Goal: Information Seeking & Learning: Learn about a topic

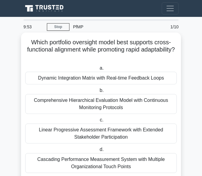
click at [31, 41] on h5 "Which portfolio oversight model best supports cross-functional alignment while …" at bounding box center [101, 50] width 153 height 22
click at [29, 42] on h5 "Which portfolio oversight model best supports cross-functional alignment while …" at bounding box center [101, 50] width 153 height 22
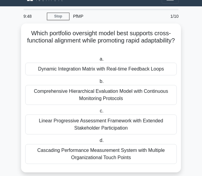
scroll to position [18, 0]
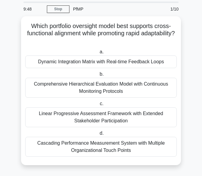
drag, startPoint x: 29, startPoint y: 42, endPoint x: 166, endPoint y: 171, distance: 188.4
click at [166, 171] on div "Which portfolio oversight model best supports cross-functional alignment while …" at bounding box center [101, 94] width 160 height 156
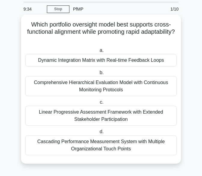
click at [103, 79] on div "Comprehensive Hierarchical Evaluation Model with Continuous Monitoring Protocols" at bounding box center [101, 86] width 152 height 20
click at [99, 75] on input "b. Comprehensive Hierarchical Evaluation Model with Continuous Monitoring Proto…" at bounding box center [99, 73] width 0 height 4
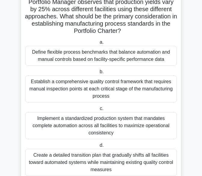
scroll to position [98, 0]
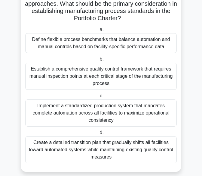
drag, startPoint x: 32, startPoint y: 42, endPoint x: 178, endPoint y: 189, distance: 207.3
click at [178, 176] on html "Register 9:21 Stop PfMP" at bounding box center [101, 42] width 202 height 280
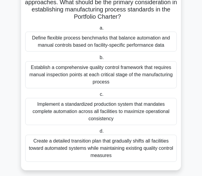
copy div "A multinational beverage company is developing a Portfolio Charter for its smar…"
click at [69, 76] on div "Establish a comprehensive quality control framework that requires manual inspec…" at bounding box center [101, 74] width 152 height 27
click at [99, 60] on input "b. Establish a comprehensive quality control framework that requires manual ins…" at bounding box center [99, 58] width 0 height 4
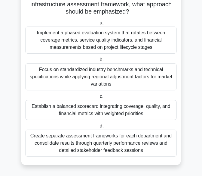
drag, startPoint x: 30, startPoint y: 45, endPoint x: 139, endPoint y: 189, distance: 180.2
click at [139, 176] on html "Register 8:47 Stop PfMP" at bounding box center [101, 39] width 202 height 273
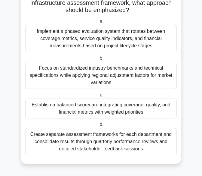
click at [65, 39] on div "Implement a phased evaluation system that rotates between coverage metrics, ser…" at bounding box center [101, 38] width 152 height 27
click at [99, 23] on input "a. Implement a phased evaluation system that rotates between coverage metrics, …" at bounding box center [99, 22] width 0 height 4
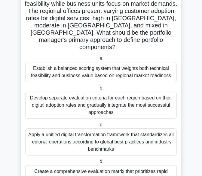
scroll to position [0, 0]
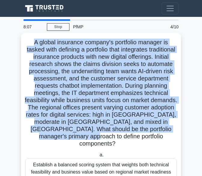
drag, startPoint x: 31, startPoint y: 42, endPoint x: 136, endPoint y: 135, distance: 141.1
click at [136, 135] on h5 "A global insurance company's portfolio manager is tasked with defining a portfo…" at bounding box center [101, 93] width 153 height 109
click at [47, 59] on h5 "A global insurance company's portfolio manager is tasked with defining a portfo…" at bounding box center [101, 93] width 153 height 109
click at [93, 121] on h5 "A global insurance company's portfolio manager is tasked with defining a portfo…" at bounding box center [101, 93] width 153 height 109
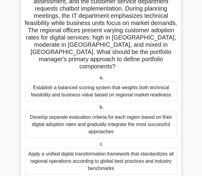
scroll to position [127, 0]
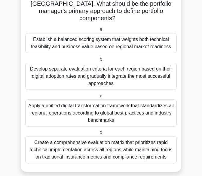
drag, startPoint x: 33, startPoint y: 39, endPoint x: 179, endPoint y: 189, distance: 208.8
click at [179, 176] on html "Register 7:30 Stop PfMP" at bounding box center [101, 27] width 202 height 309
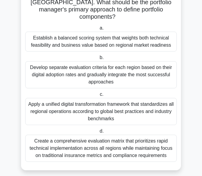
click at [63, 42] on div "Establish a balanced scoring system that weights both technical feasibility and…" at bounding box center [101, 42] width 152 height 20
click at [99, 30] on input "a. Establish a balanced scoring system that weights both technical feasibility …" at bounding box center [99, 28] width 0 height 4
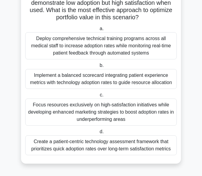
scroll to position [0, 0]
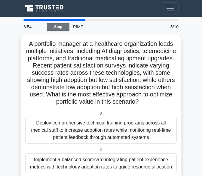
drag, startPoint x: 63, startPoint y: 42, endPoint x: 57, endPoint y: 28, distance: 15.9
click at [57, 28] on div "6:54 Stop PfMP Beginner 5/10 A portfolio manager at a healthcare organization l…" at bounding box center [101, 137] width 163 height 237
click at [57, 28] on link "Stop" at bounding box center [58, 27] width 23 height 8
